Goal: Task Accomplishment & Management: Use online tool/utility

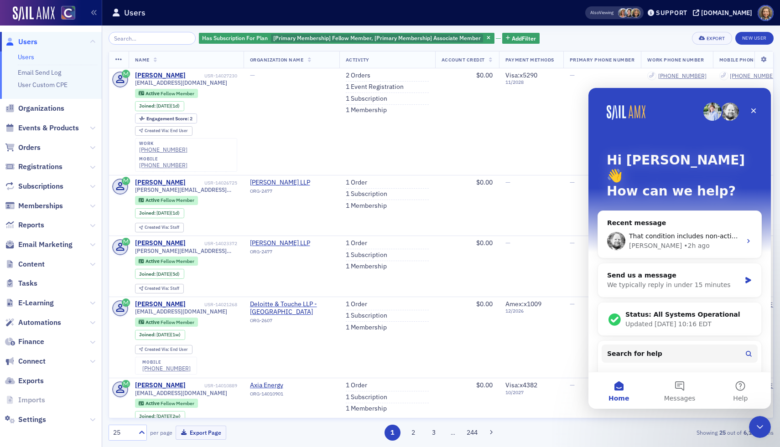
click at [714, 184] on p "How can we help?" at bounding box center [680, 192] width 146 height 16
drag, startPoint x: 697, startPoint y: 101, endPoint x: 547, endPoint y: 75, distance: 151.9
click at [588, 88] on html "Hi Lindsay 👋 How can we help? Recent message That condition includes non-active…" at bounding box center [679, 248] width 182 height 321
click at [750, 238] on icon "Intercom messenger" at bounding box center [748, 241] width 7 height 7
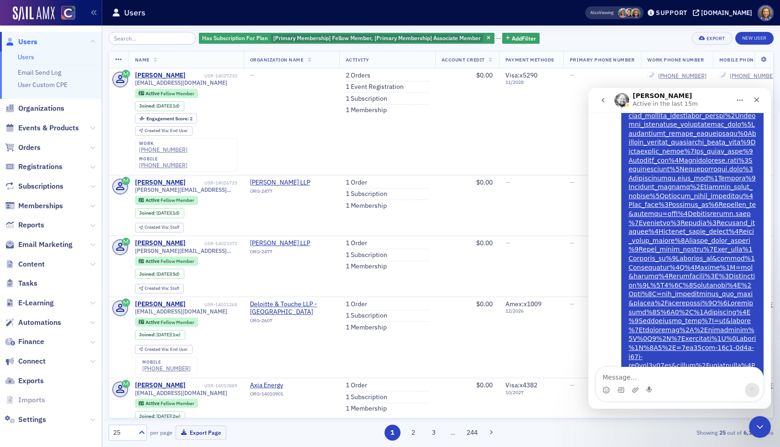
scroll to position [2345, 0]
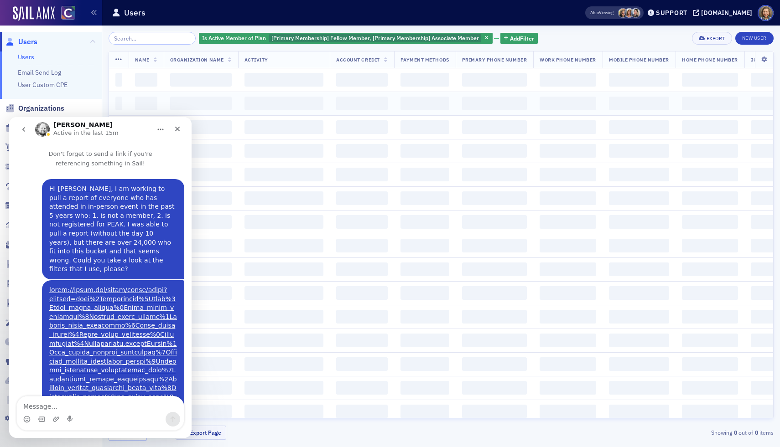
scroll to position [26, 0]
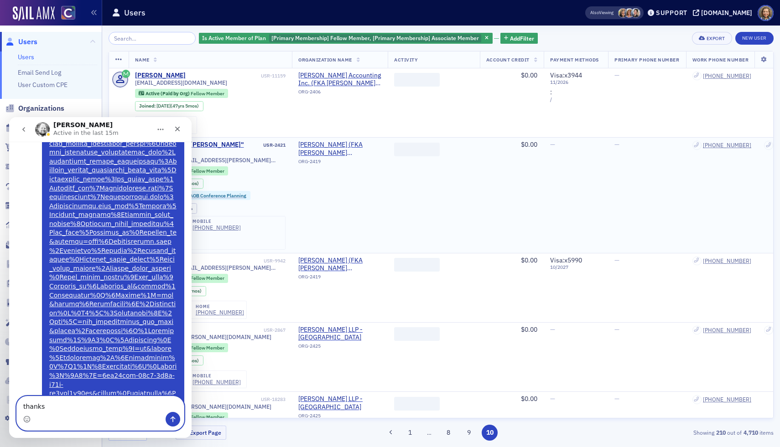
type textarea "thanks!"
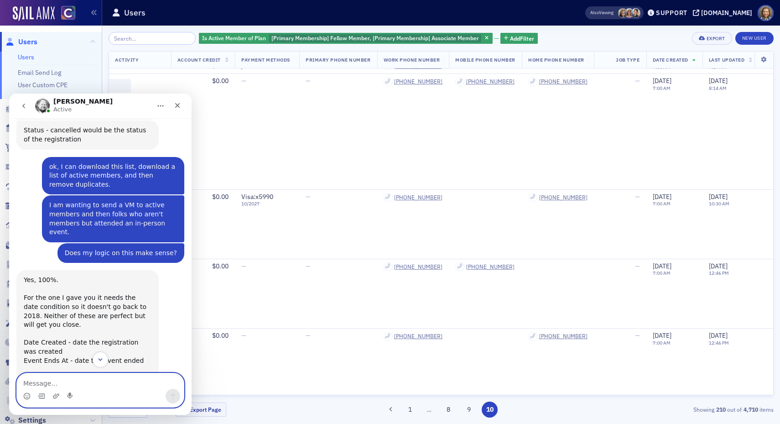
scroll to position [1939, 0]
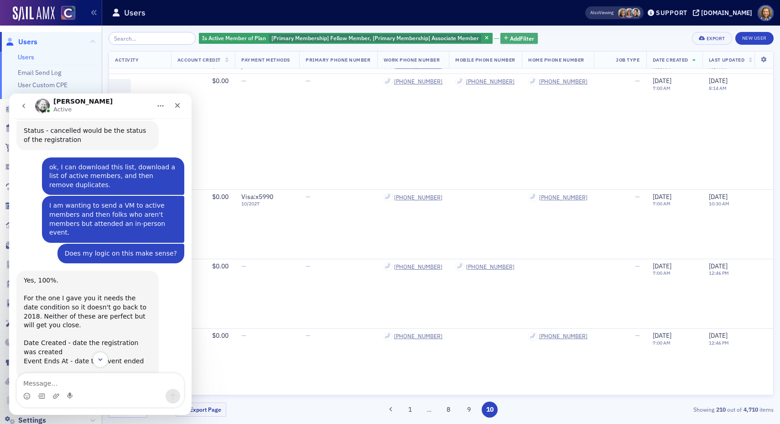
click at [510, 41] on span "Add Filter" at bounding box center [522, 38] width 24 height 8
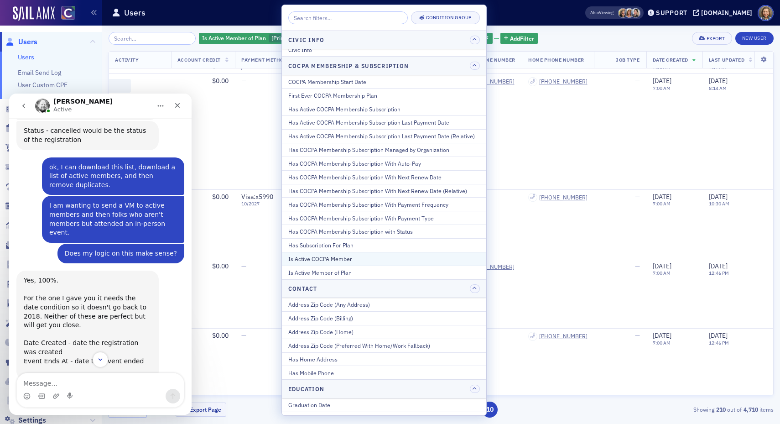
scroll to position [0, 0]
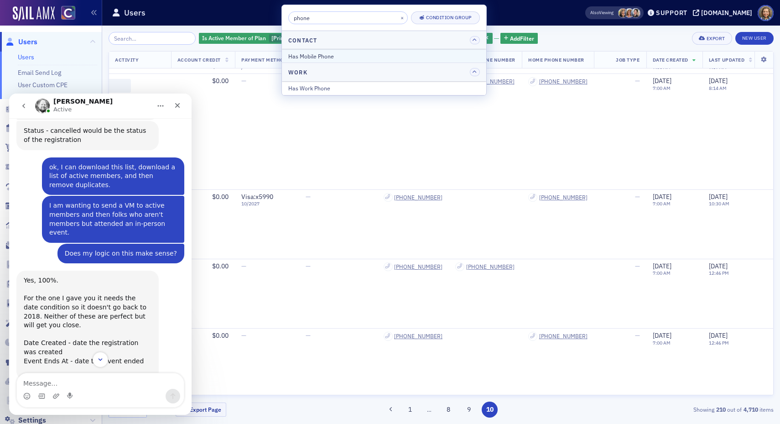
type input "phone"
click at [418, 56] on div "Has Mobile Phone" at bounding box center [384, 56] width 192 height 8
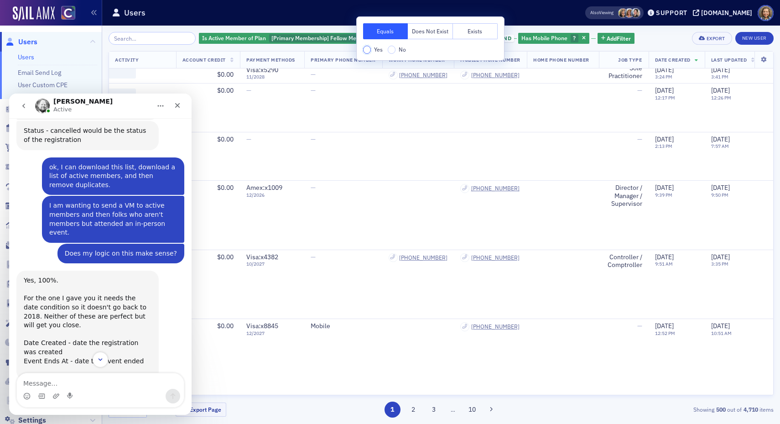
click at [369, 50] on input "Yes" at bounding box center [367, 50] width 8 height 8
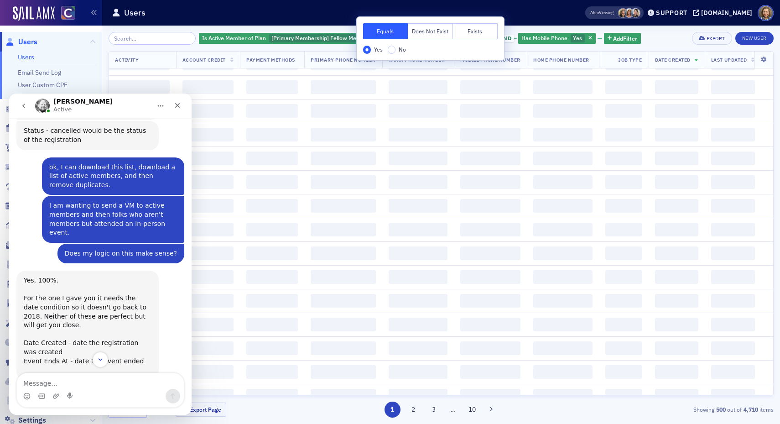
click at [655, 38] on body "Users Users Email Send Log User Custom CPE Organizations Events & Products Orde…" at bounding box center [390, 212] width 780 height 424
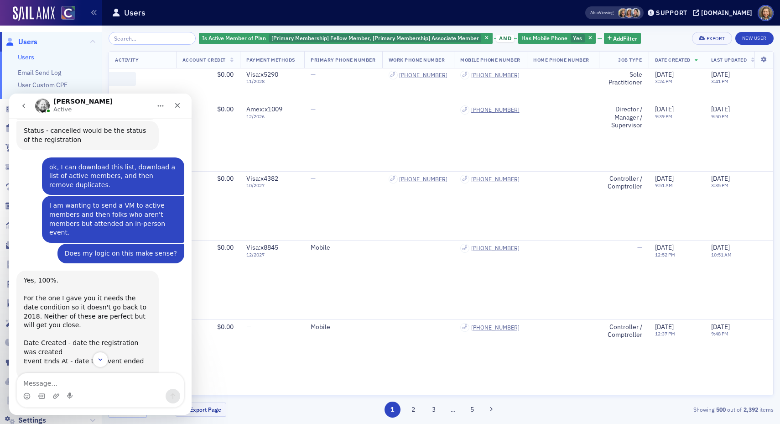
scroll to position [0, 309]
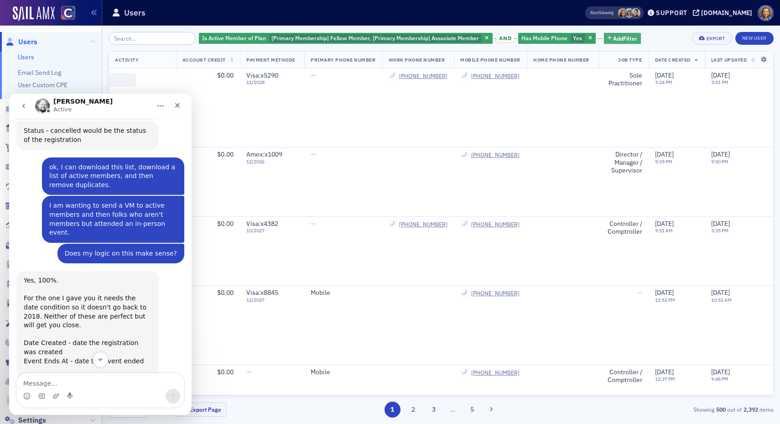
click at [613, 37] on span "Add Filter" at bounding box center [625, 38] width 24 height 8
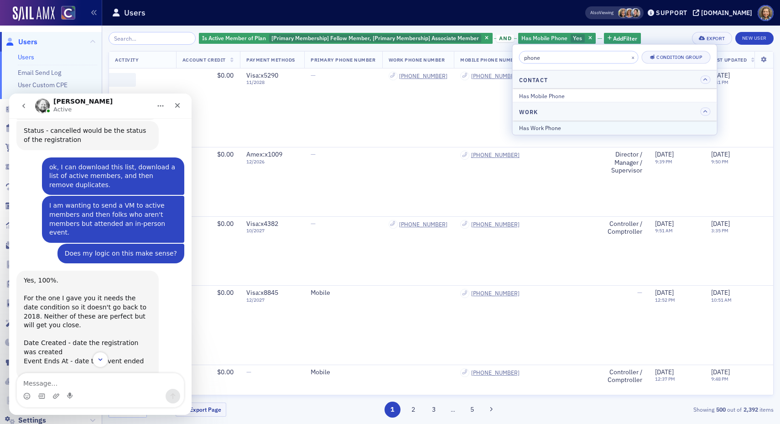
click at [550, 128] on div "Has Work Phone" at bounding box center [615, 127] width 192 height 8
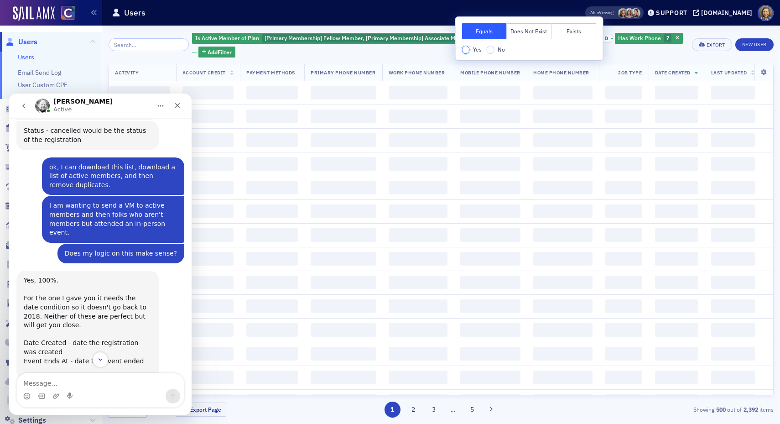
click at [464, 51] on input "Yes" at bounding box center [466, 50] width 8 height 8
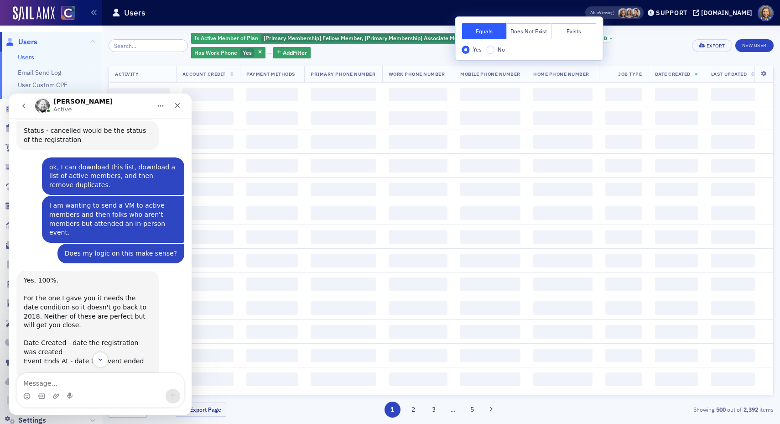
click at [703, 32] on div "Is Active Member of Plan [Primary Membership] Fellow Member, [Primary Membershi…" at bounding box center [441, 45] width 665 height 27
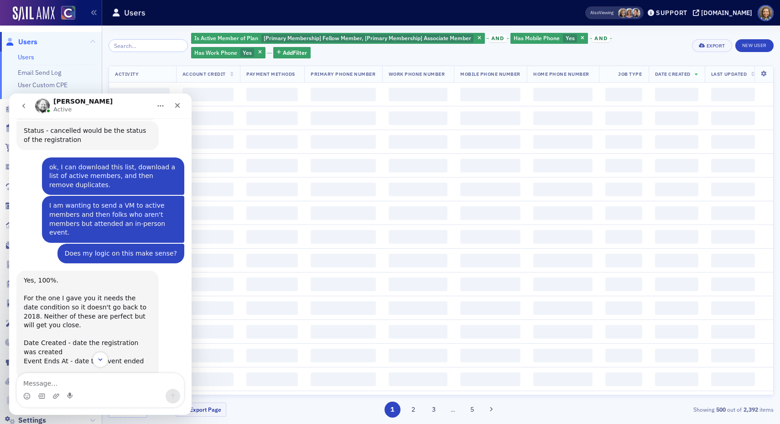
click at [592, 37] on span "and" at bounding box center [601, 38] width 18 height 7
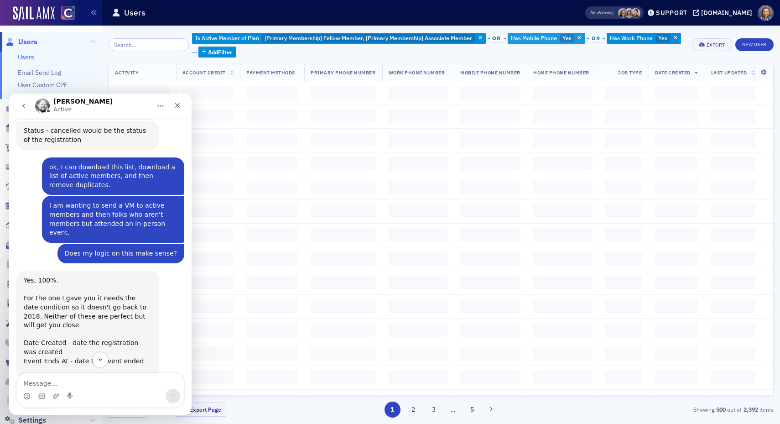
click at [576, 35] on button "button" at bounding box center [580, 38] width 8 height 8
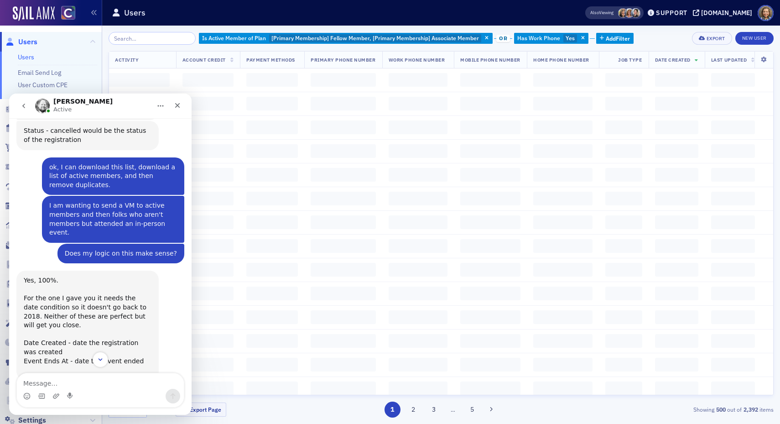
click at [579, 35] on button "button" at bounding box center [583, 38] width 8 height 8
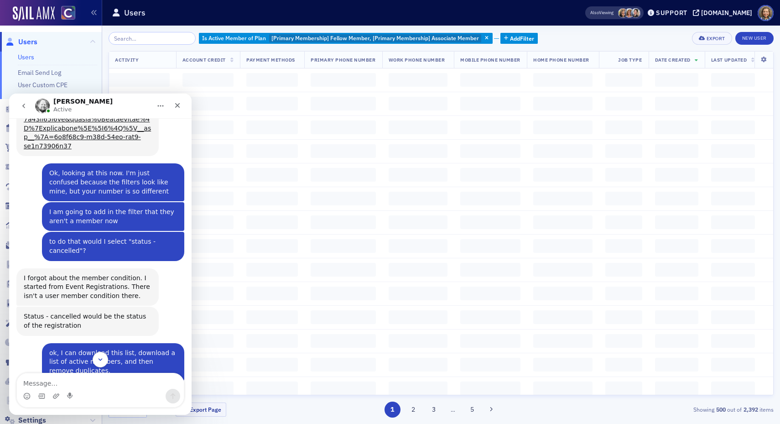
scroll to position [1671, 0]
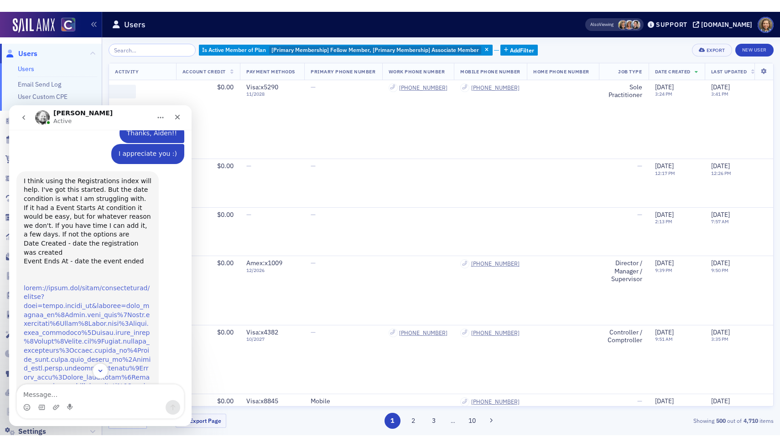
scroll to position [970, 0]
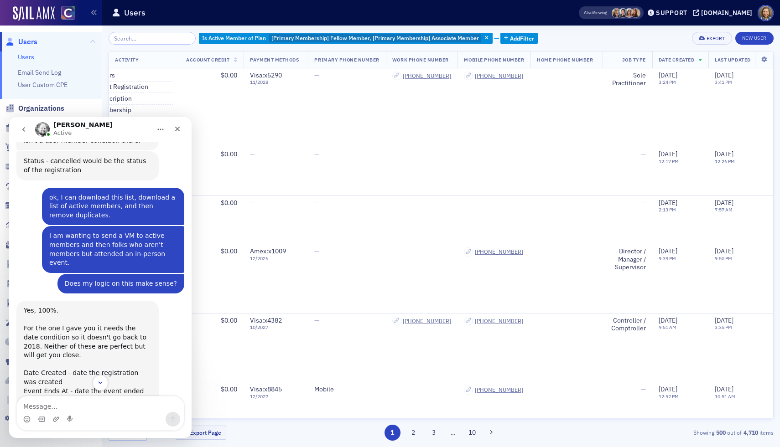
scroll to position [2408, 0]
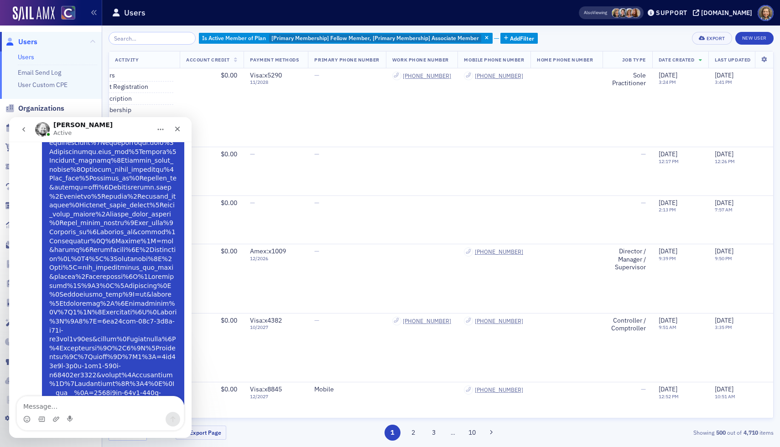
click at [93, 203] on link "Lindsay says…" at bounding box center [113, 210] width 128 height 392
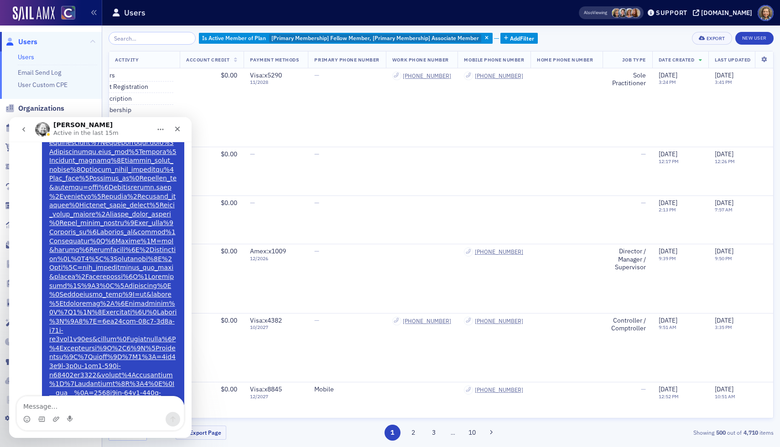
click at [115, 435] on a=and&filter=user_has_plan_query&filter=in&filter=1ed44dcc-50f0-6b1a-a84f-ca8cbc8f19df&filter=1ed49a9a-2b7c-6ca6-981a-d23298da0554&filter=d2b5b368-b8e0-40de-9afb-08d52ff5cc31"] "this" at bounding box center [120, 438] width 12 height 7
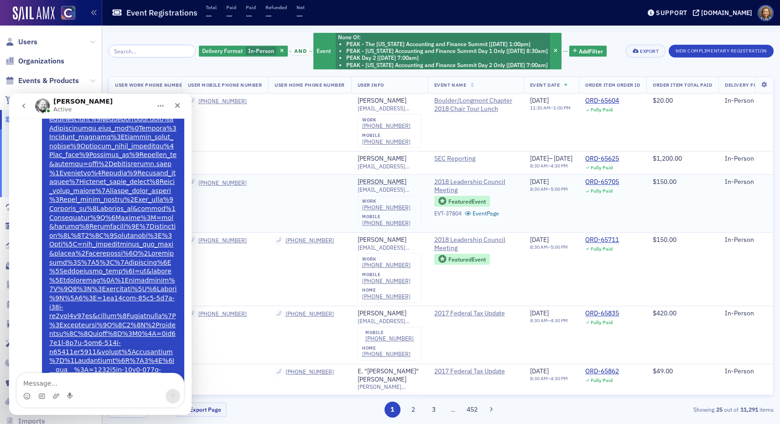
scroll to position [0, 154]
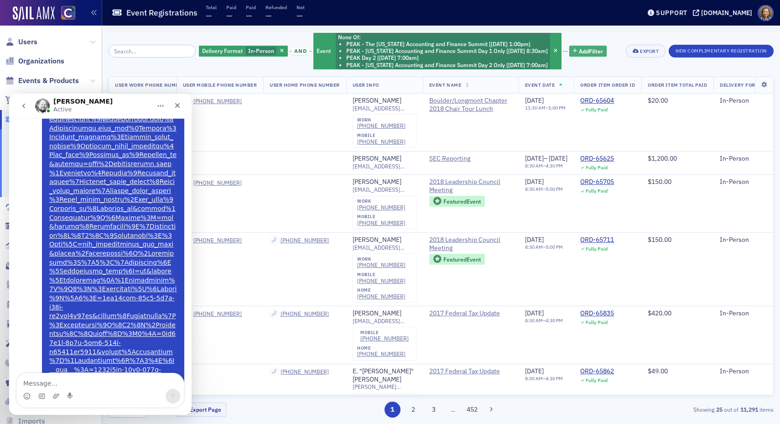
click at [594, 52] on span "Add Filter" at bounding box center [591, 51] width 24 height 8
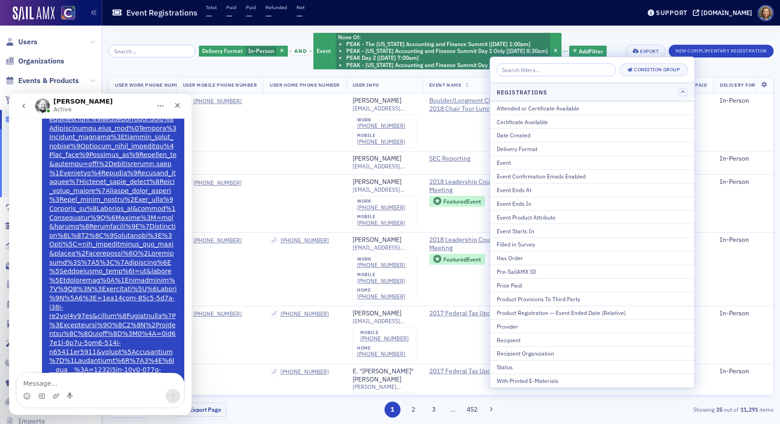
click at [608, 27] on div "Delivery Format In-Person and Event None Of : PEAK - The Colorado Accounting an…" at bounding box center [441, 225] width 665 height 398
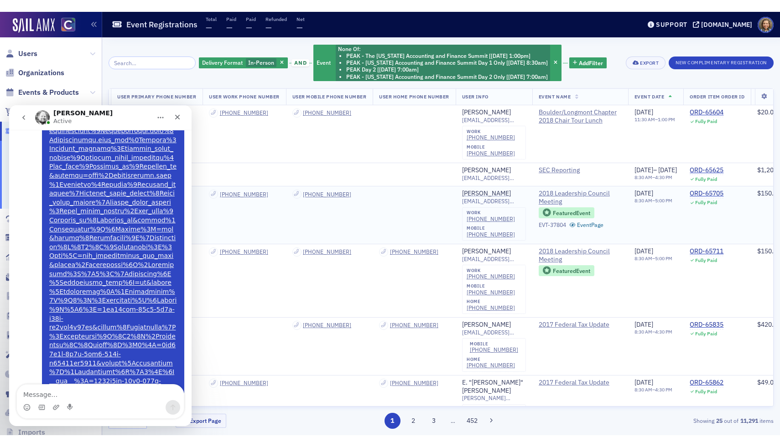
scroll to position [0, 0]
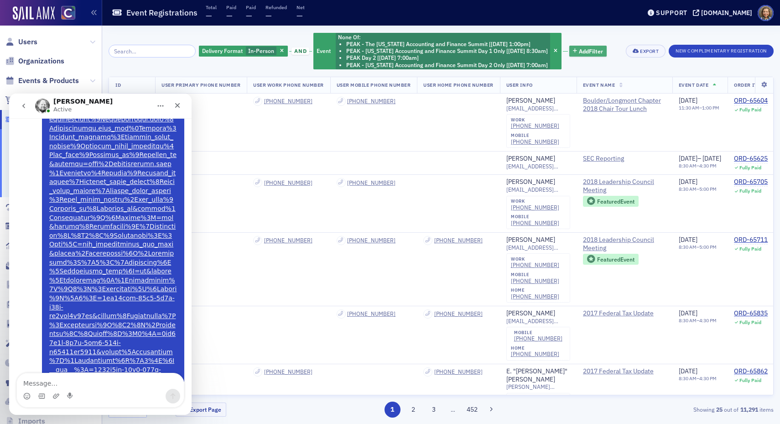
click at [580, 50] on span "Add Filter" at bounding box center [591, 51] width 24 height 8
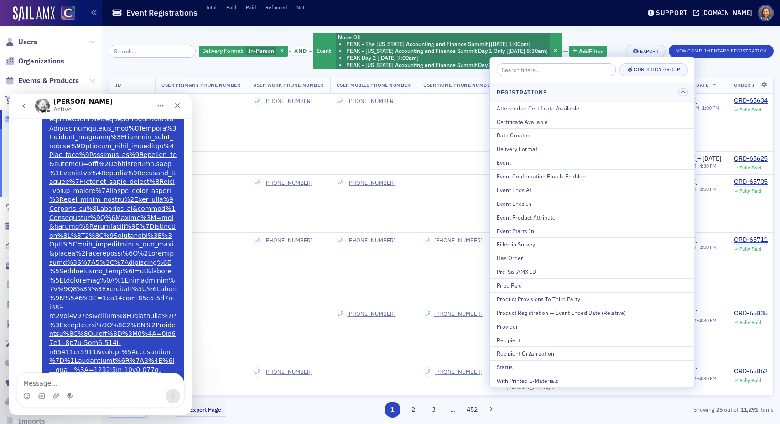
click at [612, 33] on div "Delivery Format In-Person and Event None Of : PEAK - The Colorado Accounting an…" at bounding box center [441, 51] width 665 height 38
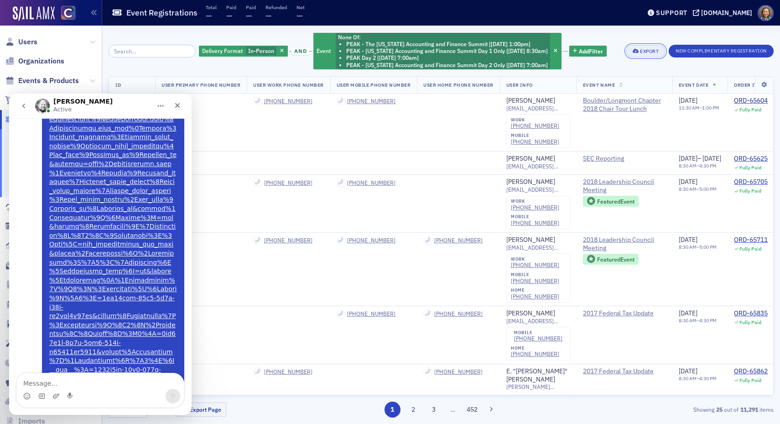
click at [640, 51] on div "Export" at bounding box center [649, 51] width 19 height 5
click at [601, 82] on button "Export All ( 11,291 Event Registrations )" at bounding box center [609, 81] width 109 height 15
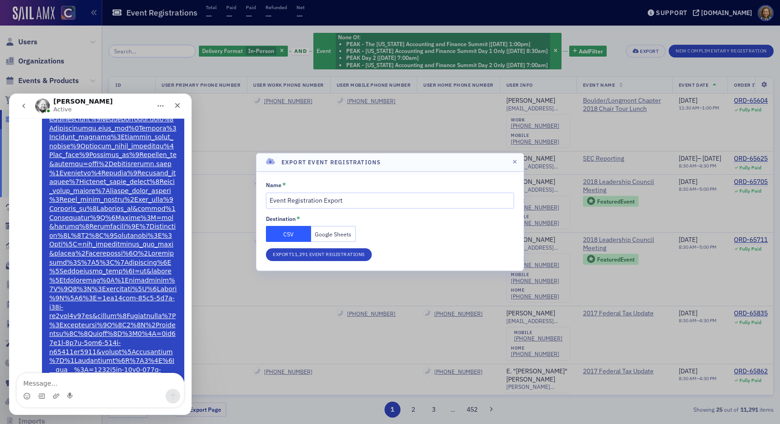
click at [339, 231] on button "Google Sheets" at bounding box center [333, 234] width 45 height 16
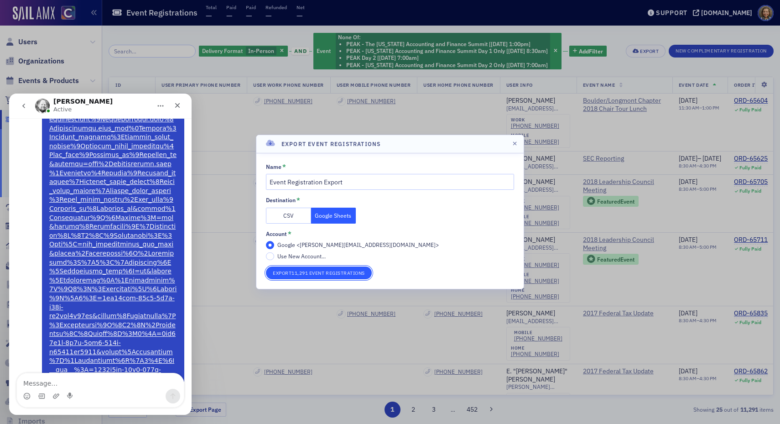
click at [324, 273] on button "Export 11,291 Event Registrations" at bounding box center [319, 272] width 106 height 13
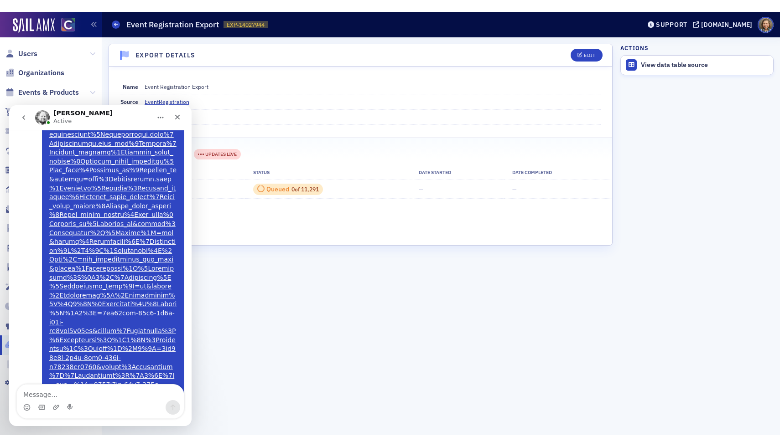
scroll to position [2399, 0]
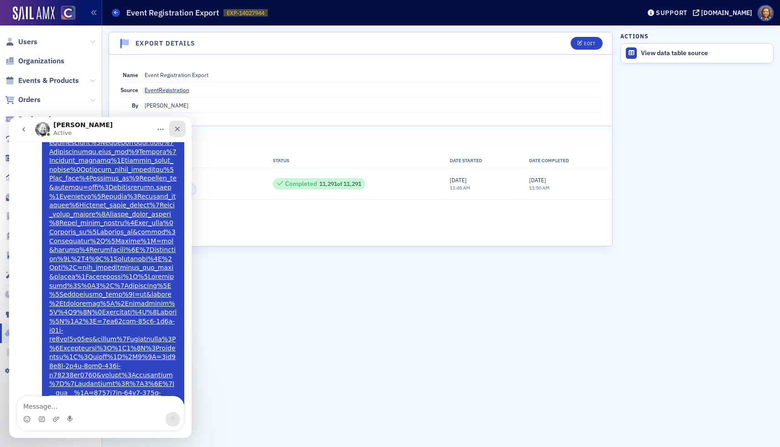
click at [176, 130] on icon "Close" at bounding box center [177, 128] width 7 height 7
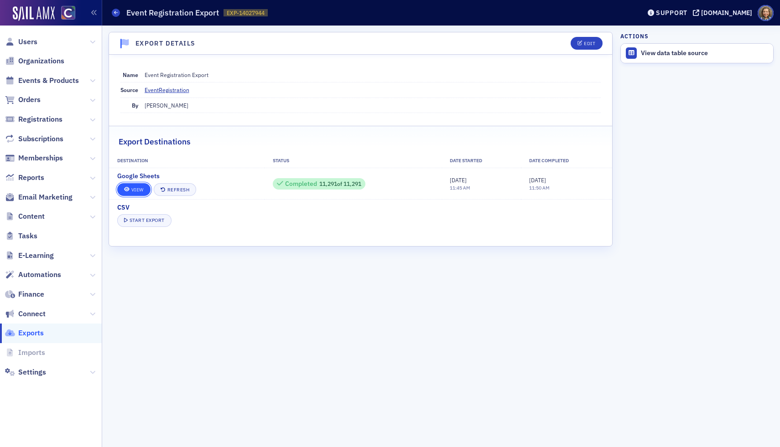
click at [127, 190] on span at bounding box center [127, 189] width 6 height 5
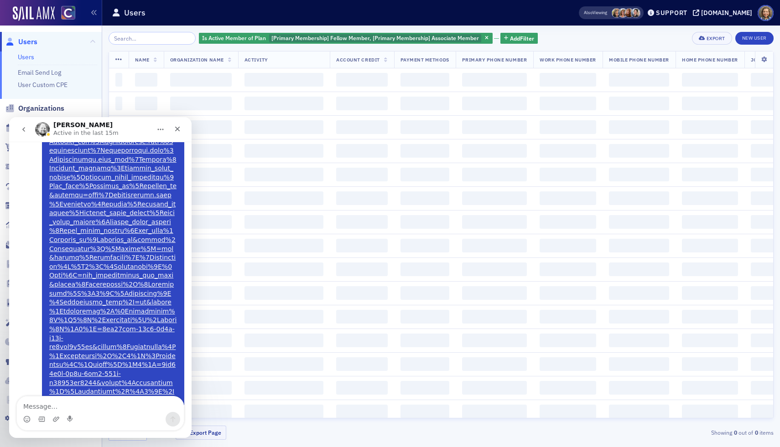
scroll to position [2399, 0]
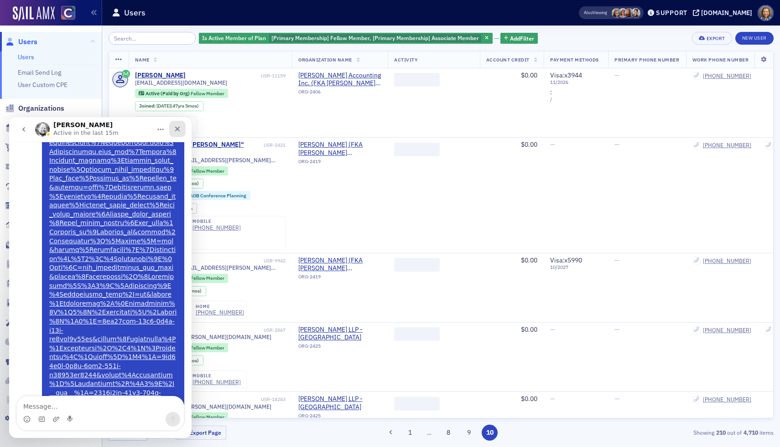
click at [177, 125] on icon "Close" at bounding box center [177, 128] width 7 height 7
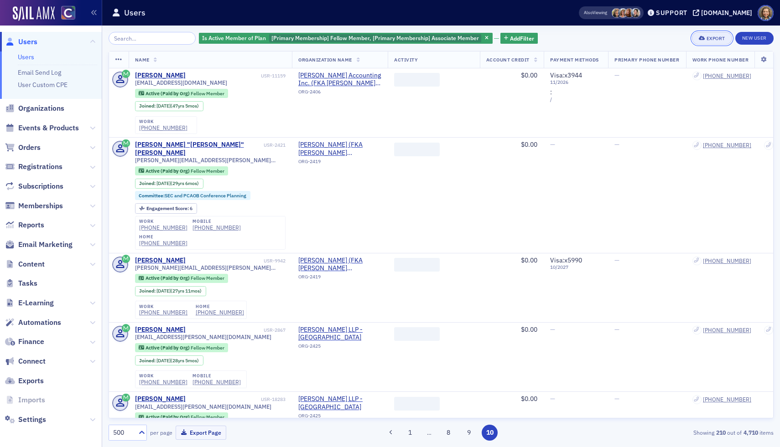
click at [707, 37] on div "Export" at bounding box center [716, 38] width 19 height 5
click at [680, 70] on button "Export All ( 4,710 Users )" at bounding box center [683, 69] width 96 height 15
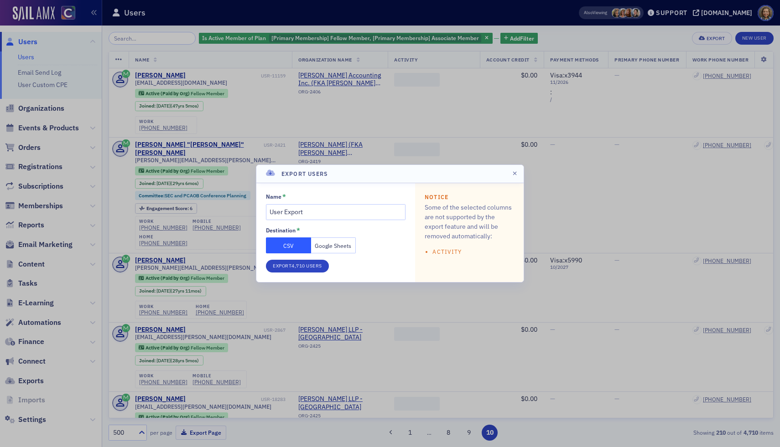
click at [337, 249] on button "Google Sheets" at bounding box center [333, 246] width 45 height 16
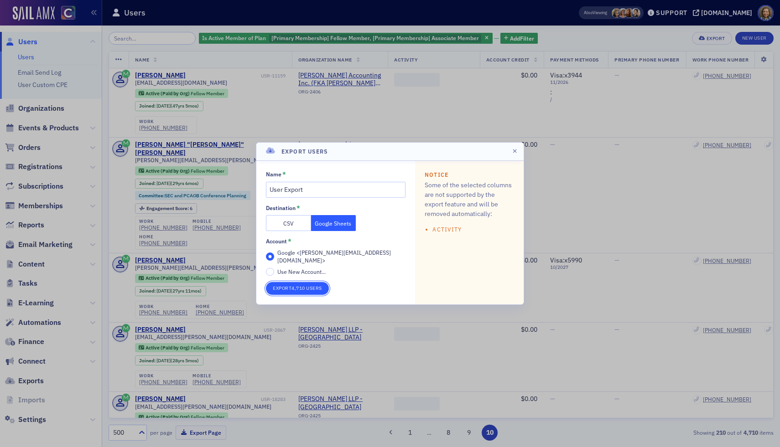
click at [292, 284] on button "Export 4,710 Users" at bounding box center [297, 288] width 63 height 13
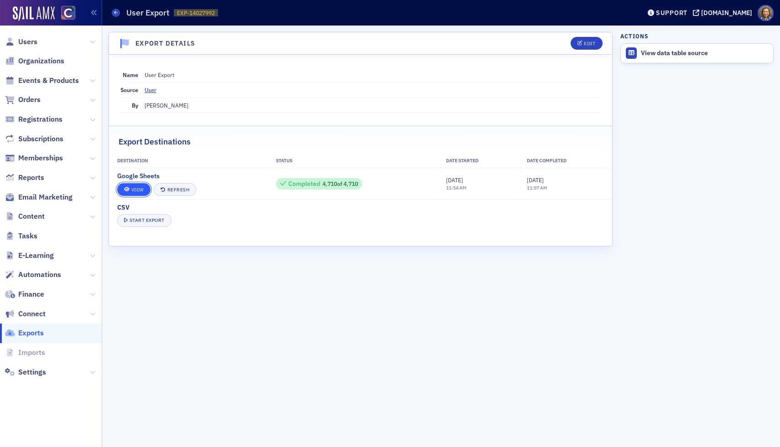
click at [131, 190] on link "View" at bounding box center [133, 189] width 33 height 13
